Goal: Subscribe to service/newsletter

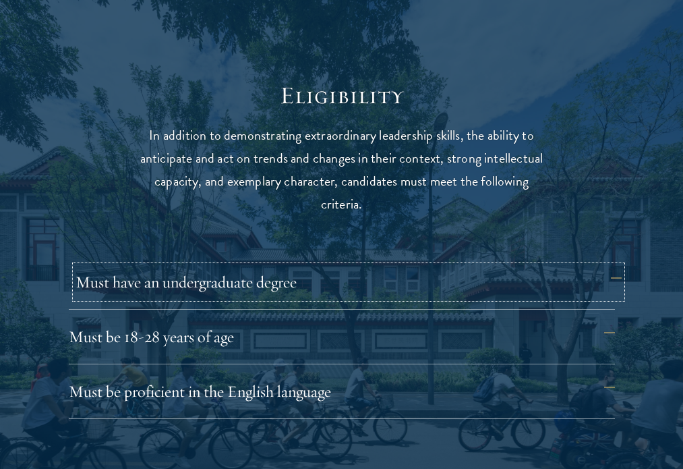
click at [232, 278] on button "Must have an undergraduate degree" at bounding box center [349, 282] width 546 height 32
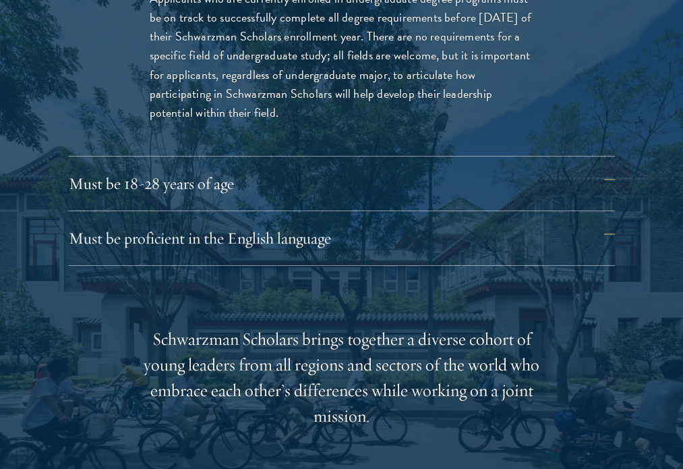
scroll to position [2050, 0]
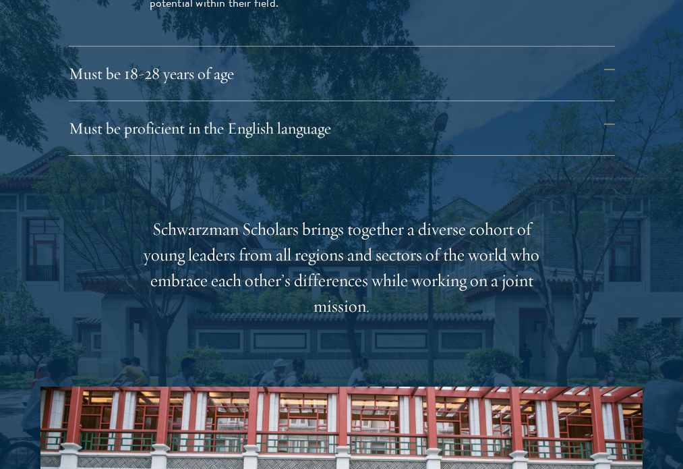
click at [254, 91] on div "Must be 18-28 years of age Candidates must be at least 18 but not yet 29 years …" at bounding box center [342, 79] width 546 height 44
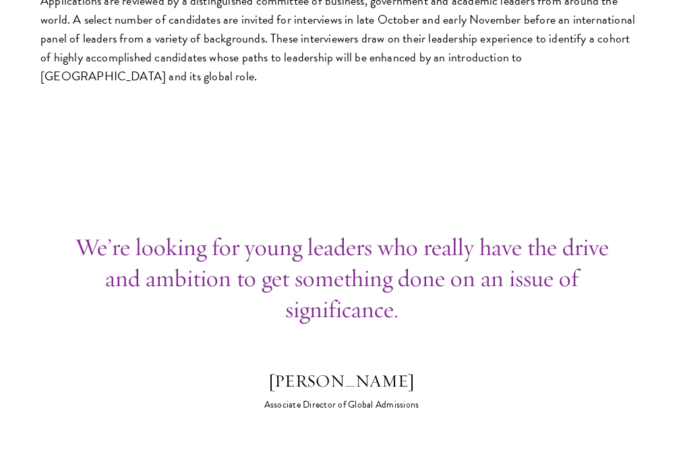
scroll to position [7651, 0]
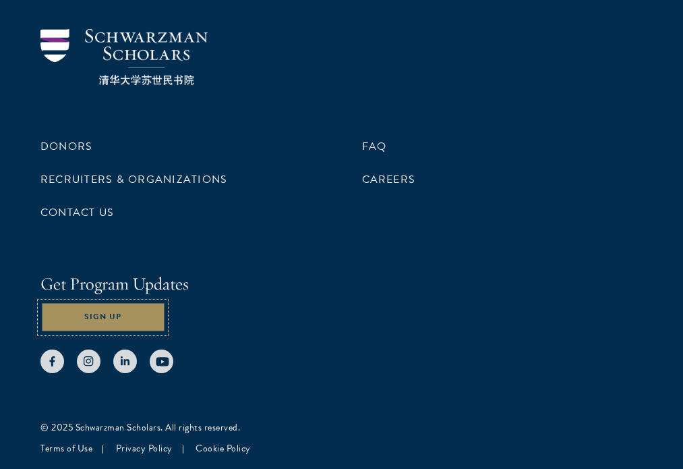
click at [100, 315] on button "Sign Up" at bounding box center [102, 317] width 125 height 30
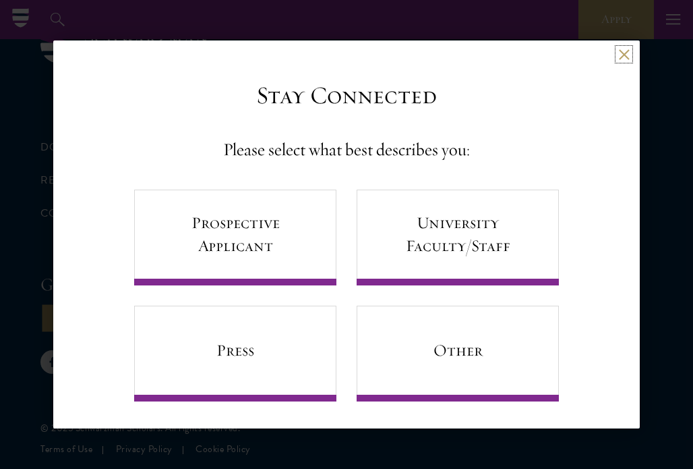
click at [618, 49] on button at bounding box center [623, 54] width 11 height 11
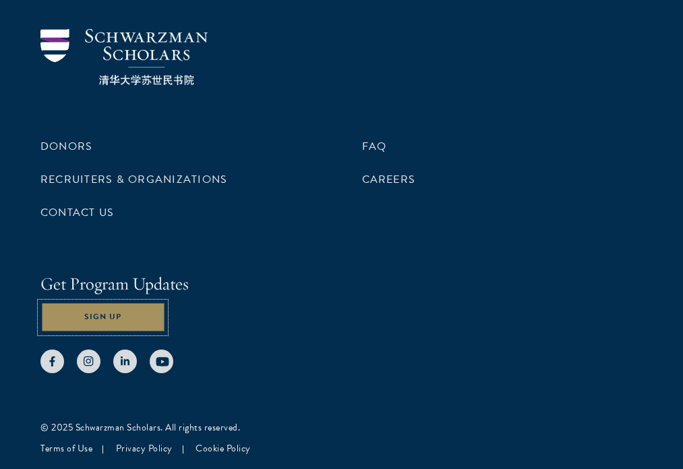
click at [78, 323] on button "Sign Up" at bounding box center [102, 317] width 125 height 30
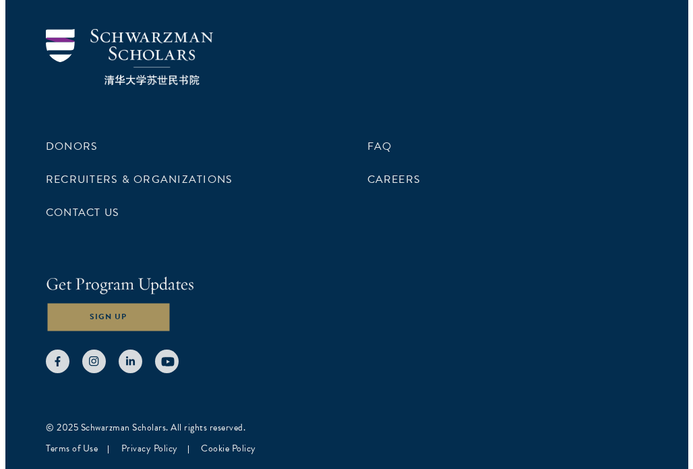
scroll to position [7650, 0]
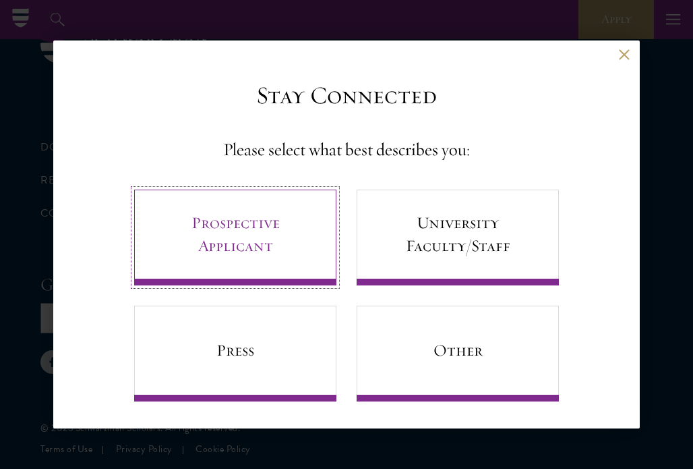
click at [229, 232] on link "Prospective Applicant" at bounding box center [235, 237] width 202 height 96
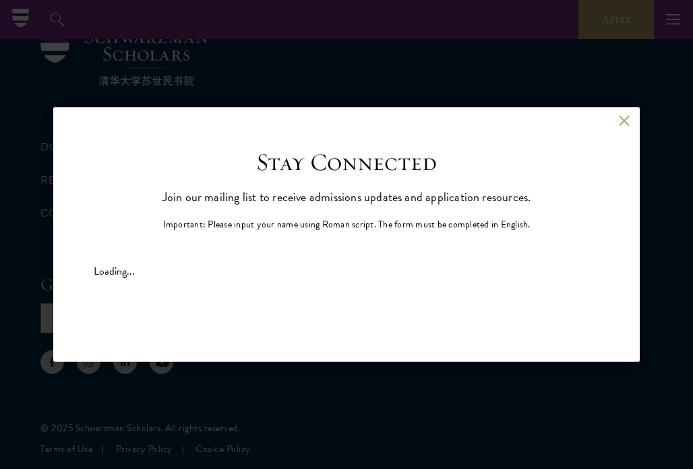
click at [324, 206] on p "Join our mailing list to receive admissions updates and application resources." at bounding box center [346, 197] width 369 height 20
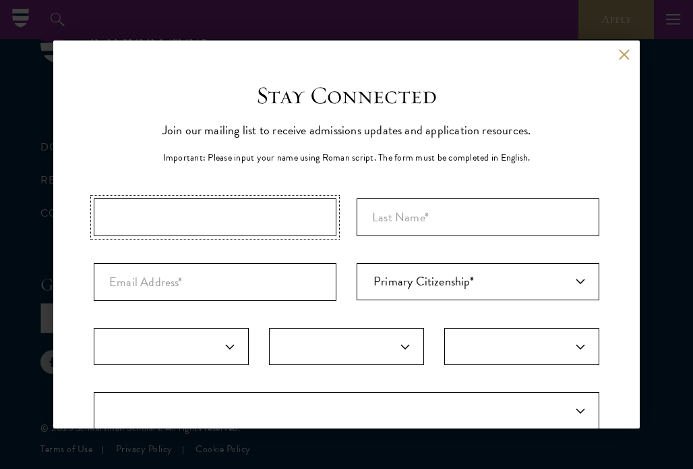
click at [196, 226] on input "First Name*" at bounding box center [215, 217] width 243 height 38
select select "AF"
select select
type input "[PERSON_NAME]"
click at [367, 214] on input "Last Name (Family Name)*" at bounding box center [478, 217] width 243 height 38
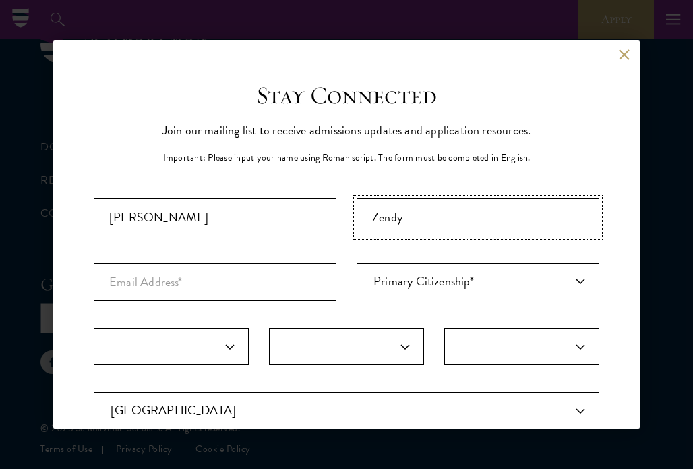
type input "Zendy"
click at [285, 280] on input "Email Address*" at bounding box center [215, 282] width 243 height 38
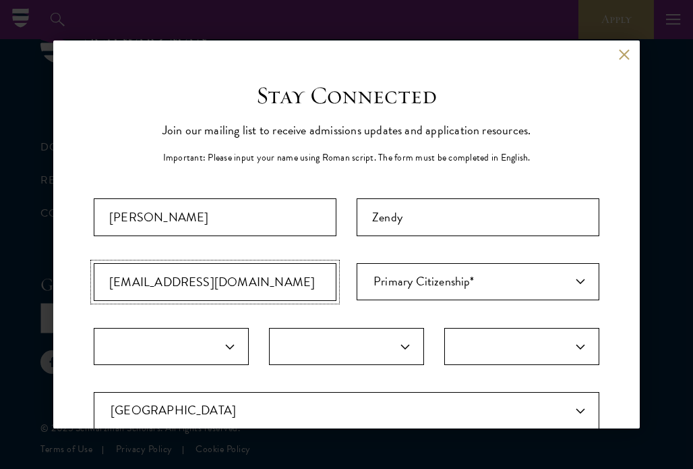
type input "[EMAIL_ADDRESS][DOMAIN_NAME]"
